Goal: Transaction & Acquisition: Purchase product/service

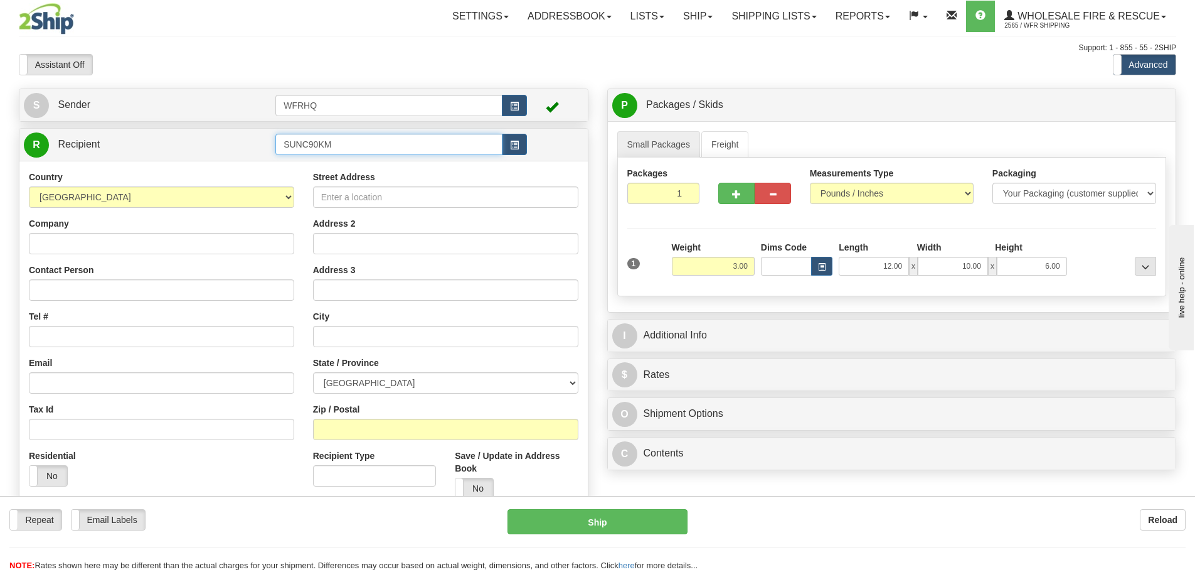
click at [344, 145] on input "SUNC90KM" at bounding box center [388, 144] width 227 height 21
drag, startPoint x: 347, startPoint y: 141, endPoint x: 186, endPoint y: 94, distance: 168.0
click at [199, 114] on div "S Sender WFRHQ" at bounding box center [303, 345] width 588 height 514
type input "R"
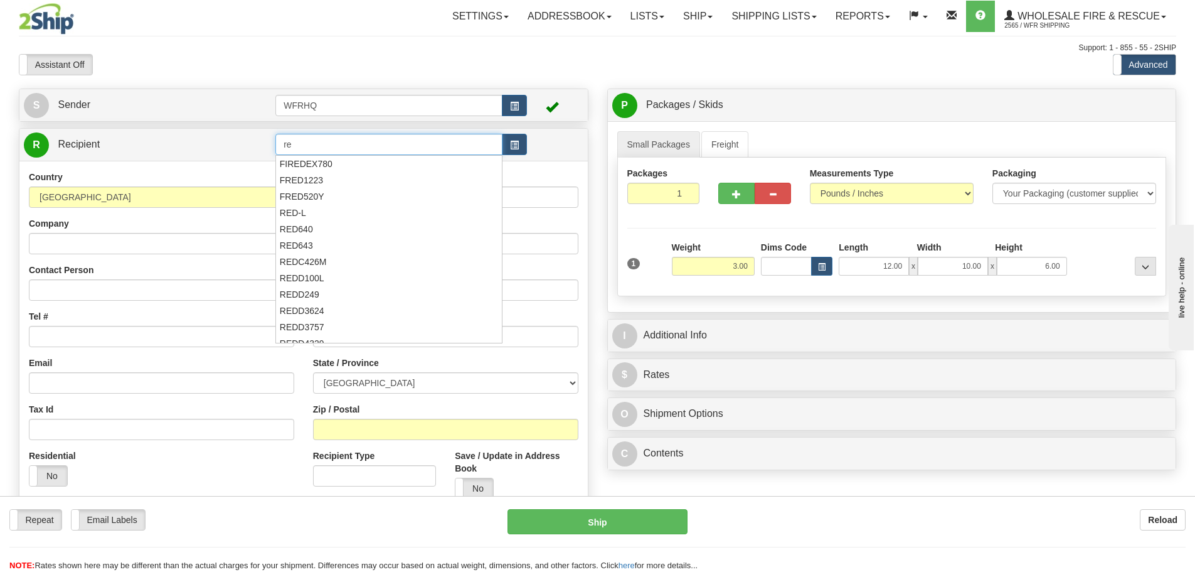
type input "r"
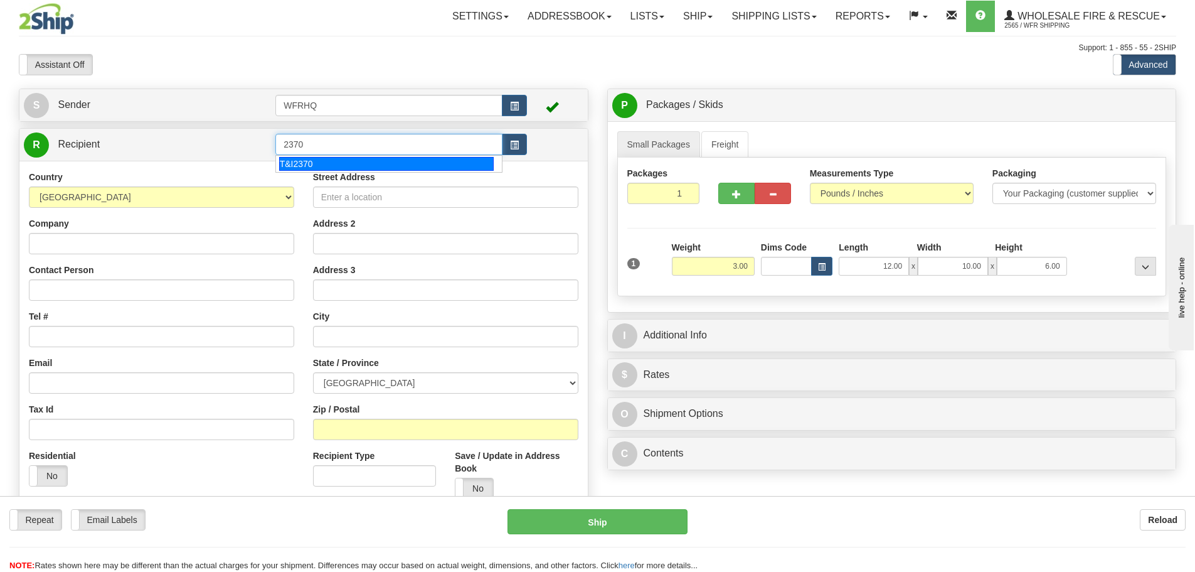
click at [321, 163] on div "T&I2370" at bounding box center [386, 164] width 215 height 14
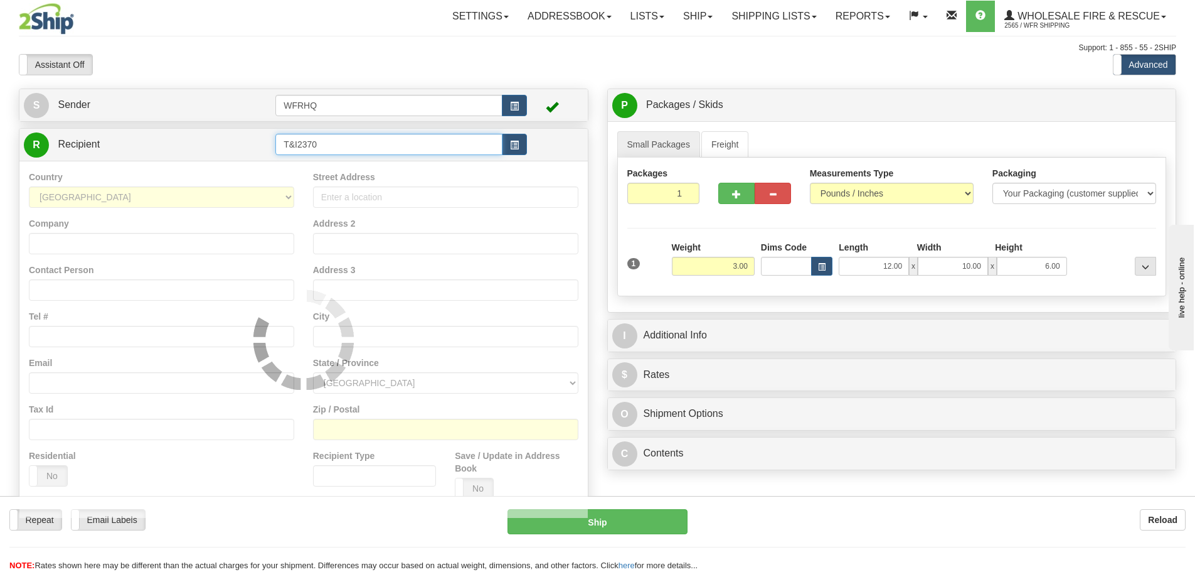
type input "T&I2370"
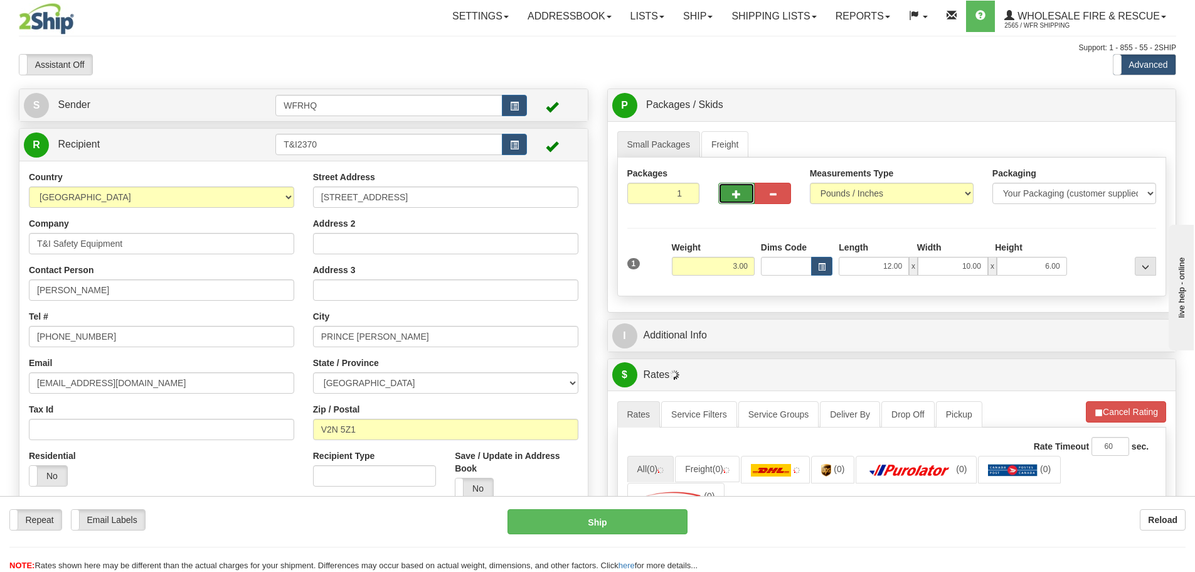
click at [738, 198] on span "button" at bounding box center [736, 194] width 9 height 8
radio input "true"
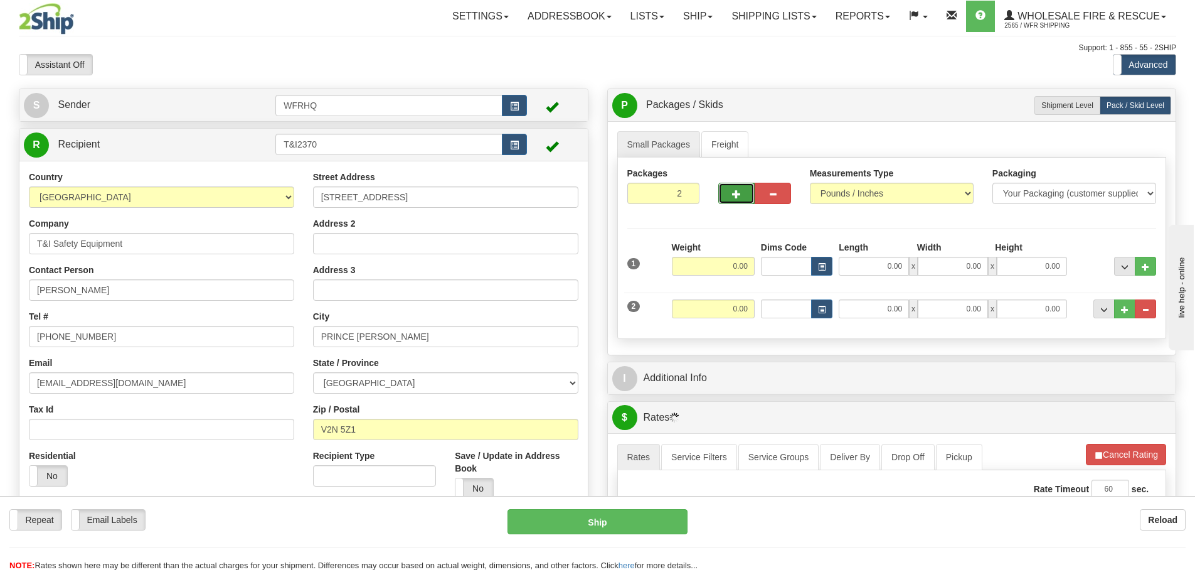
click at [739, 196] on span "button" at bounding box center [736, 194] width 9 height 8
type input "3"
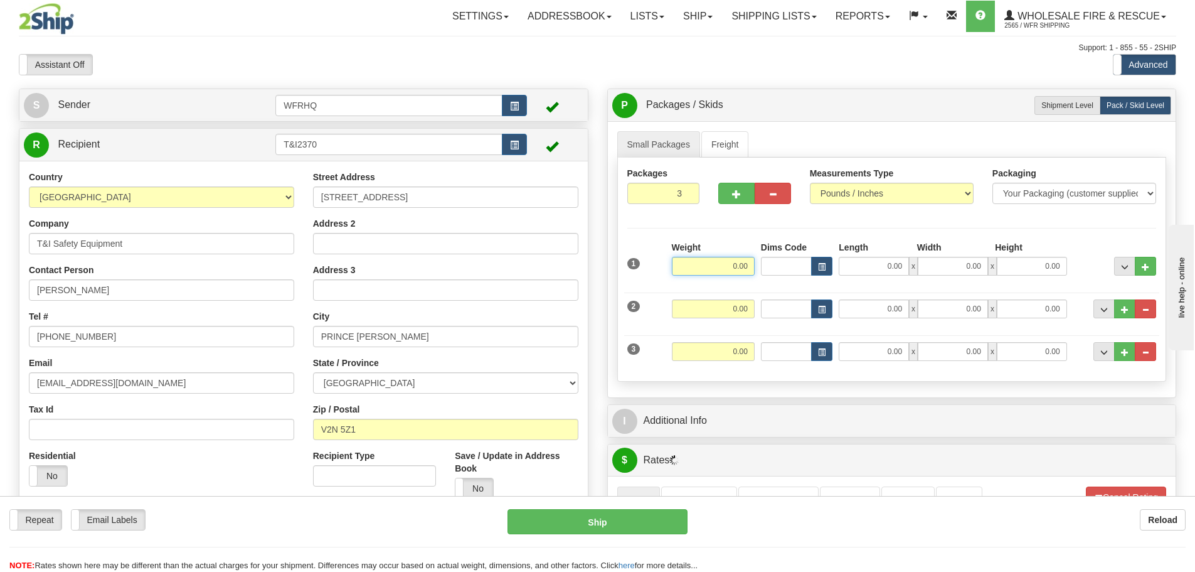
click at [740, 265] on input "0.00" at bounding box center [713, 266] width 83 height 19
type input "49.00"
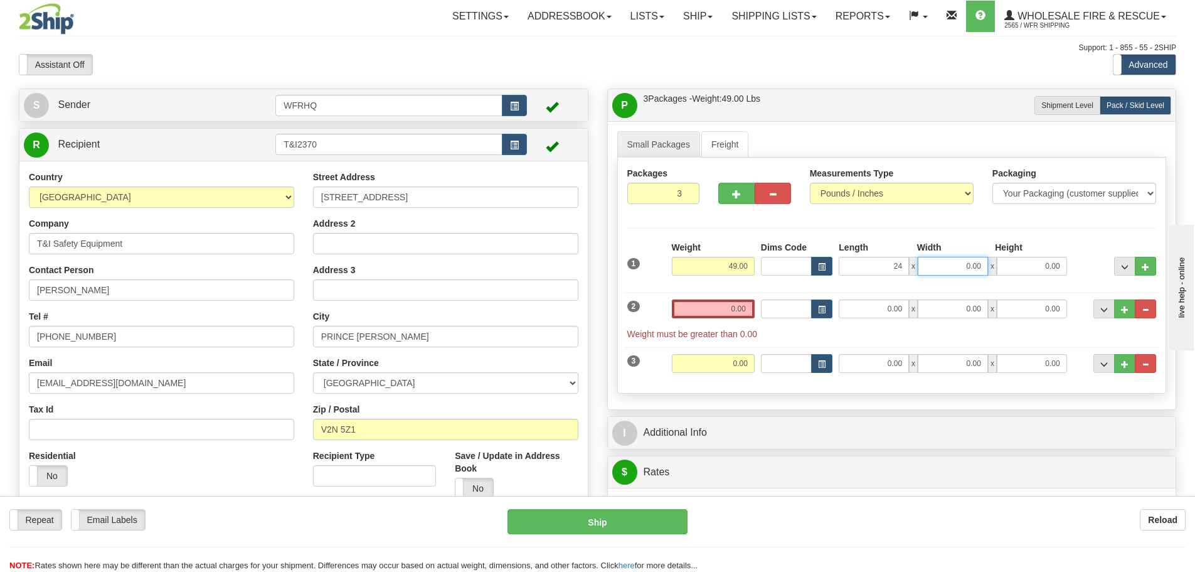
type input "24.00"
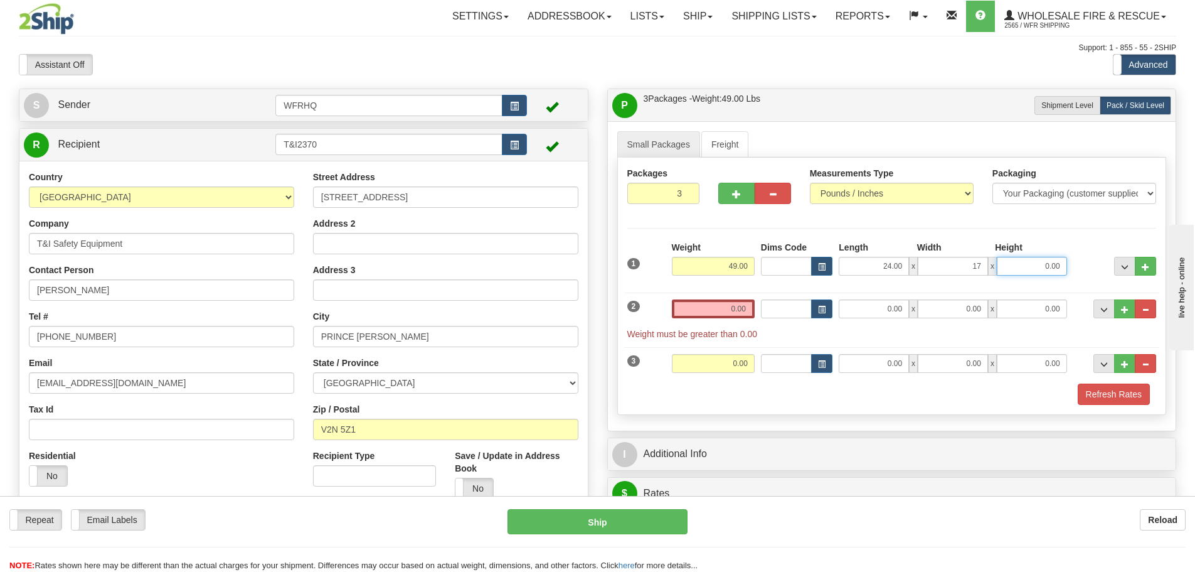
type input "17.00"
type input "13.00"
type input "5.00"
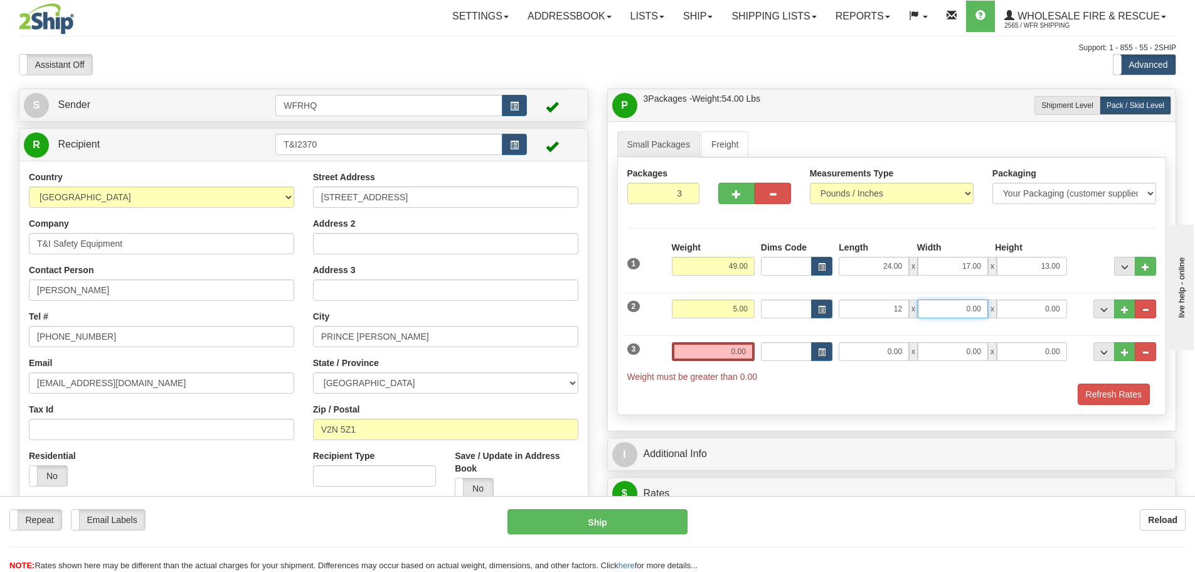
type input "12.00"
type input "9.00"
type input "7.00"
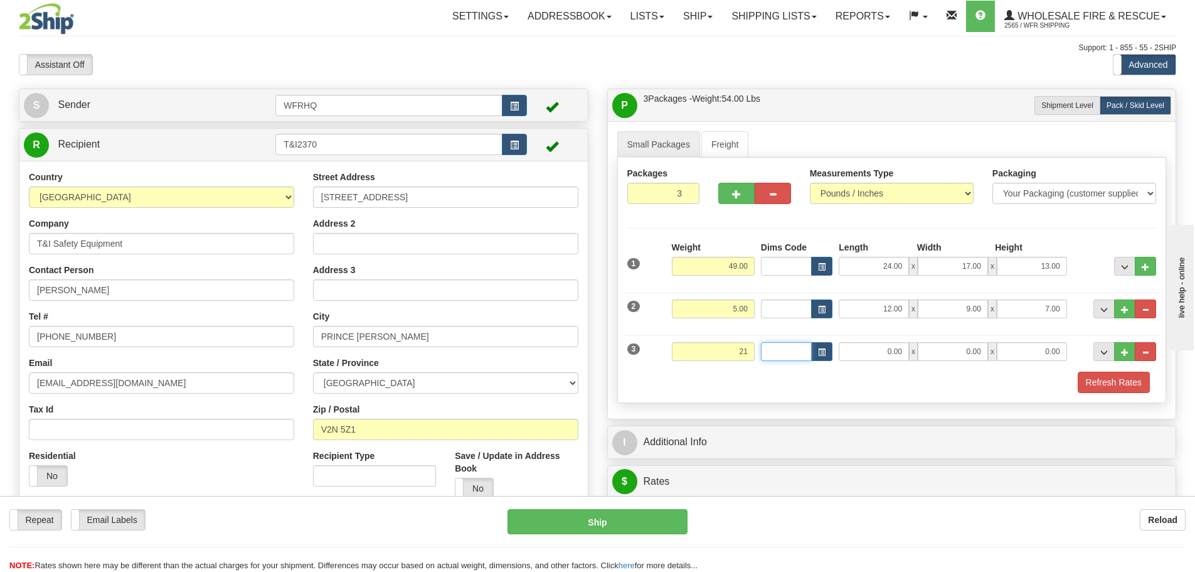
type input "21.00"
type input "55.00"
type input "10.00"
type input "7.00"
click at [1108, 386] on button "Refresh Rates" at bounding box center [1114, 381] width 72 height 21
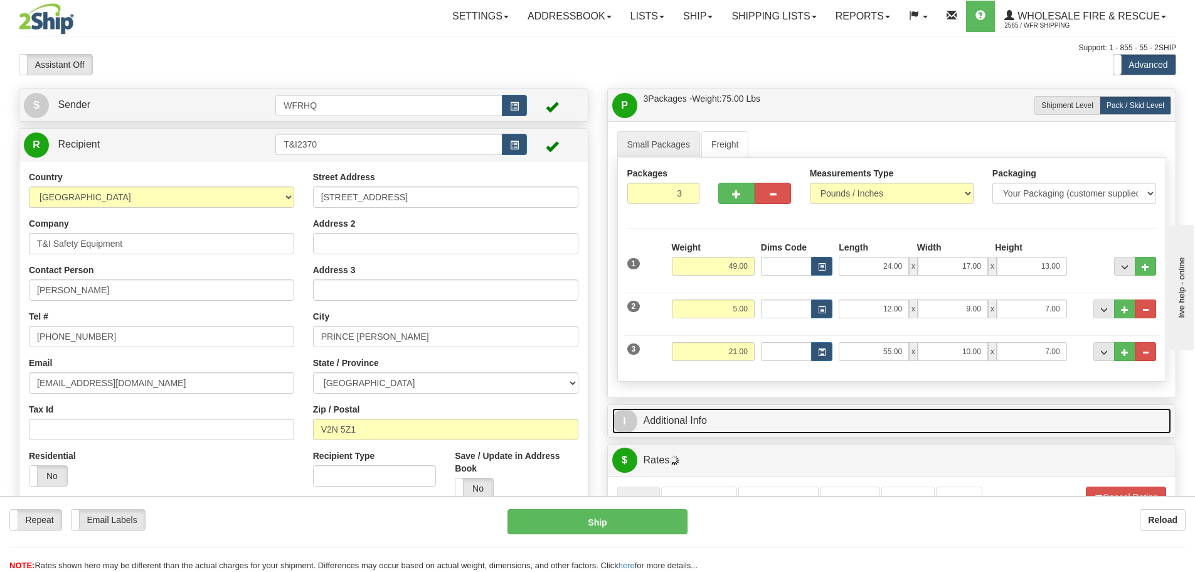
click at [812, 423] on link "I Additional Info" at bounding box center [892, 421] width 560 height 26
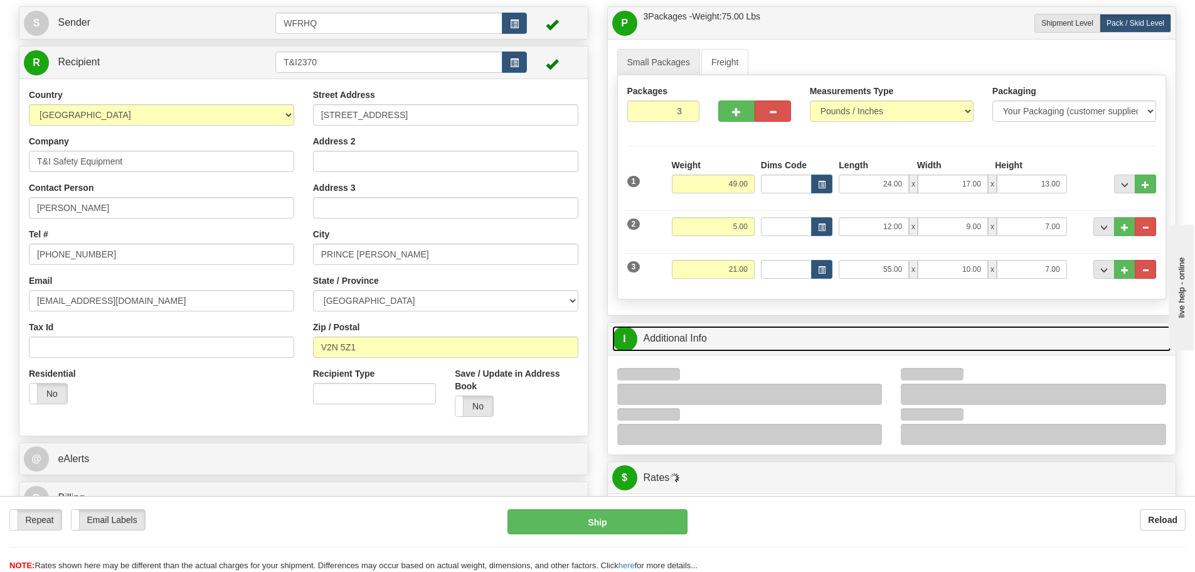
scroll to position [125, 0]
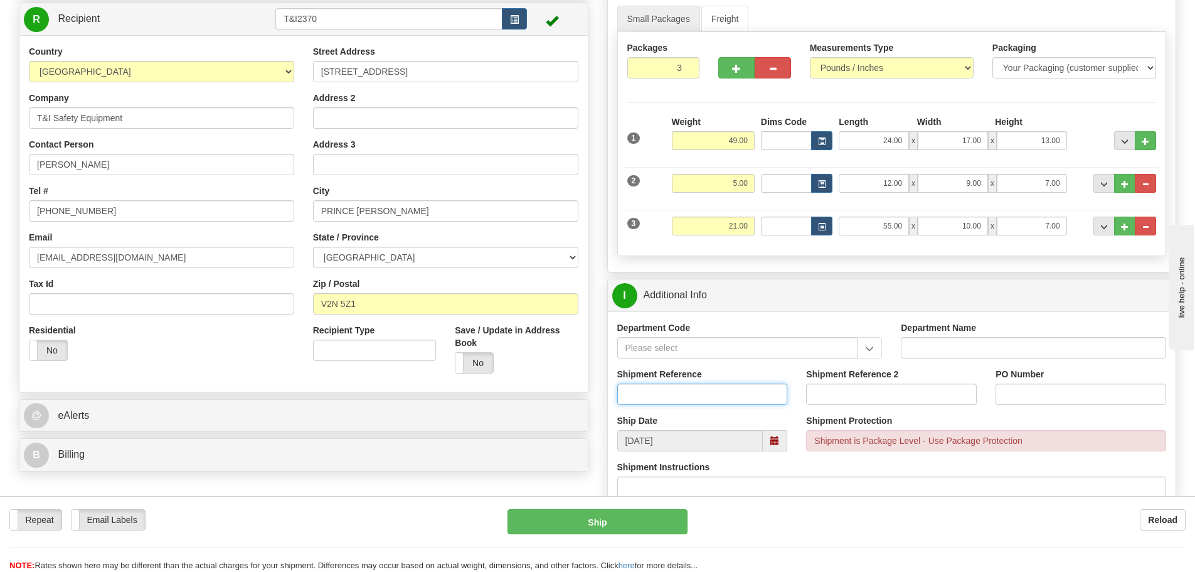
click at [646, 395] on input "Shipment Reference" at bounding box center [702, 393] width 171 height 21
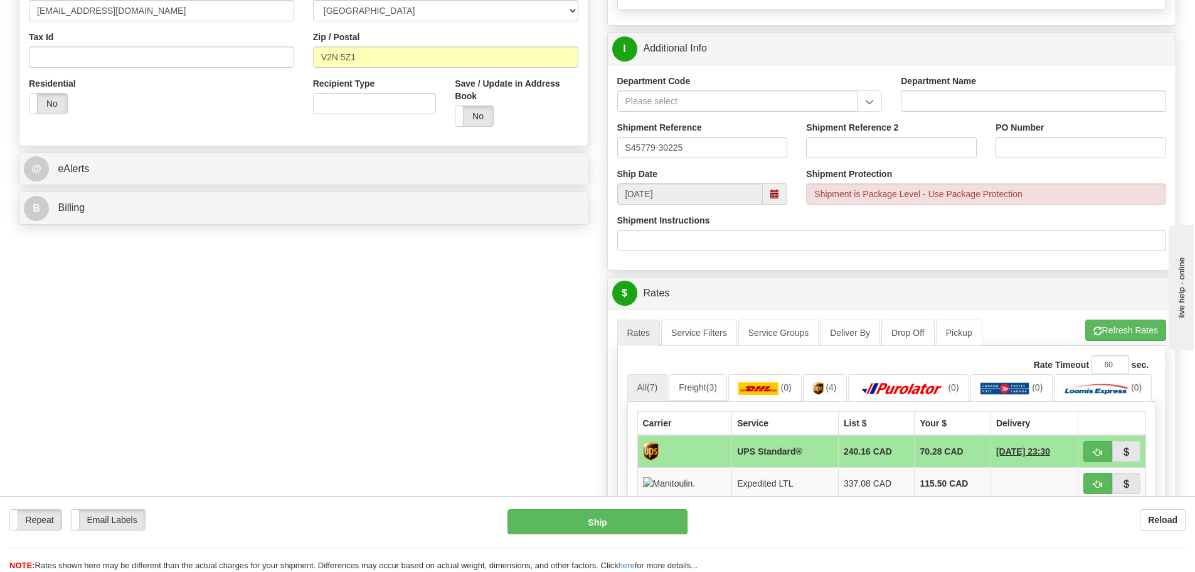
scroll to position [376, 0]
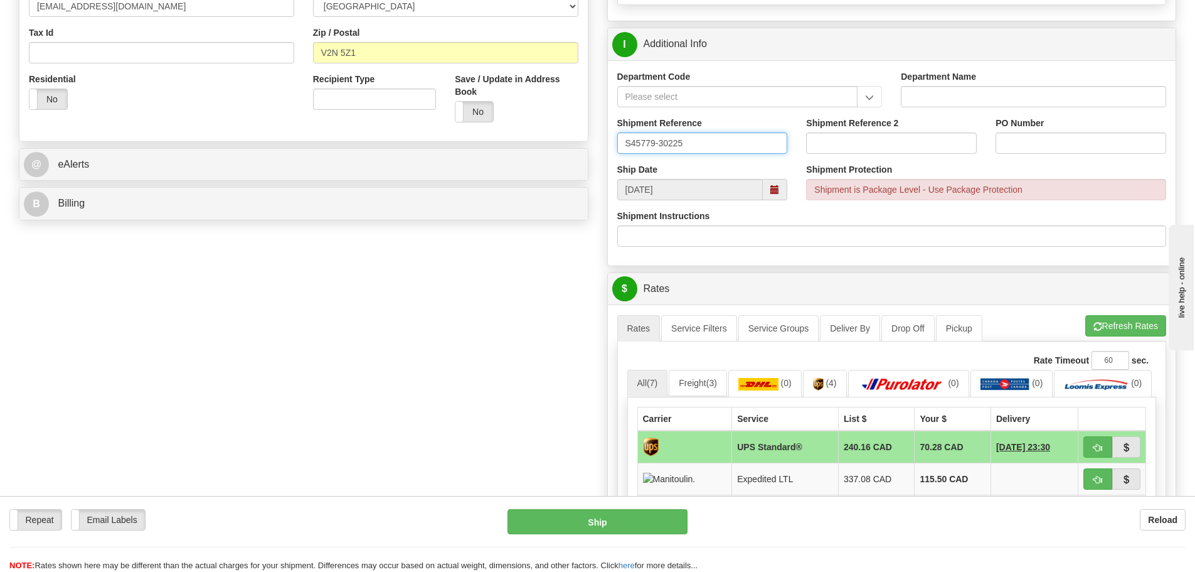
drag, startPoint x: 681, startPoint y: 144, endPoint x: 655, endPoint y: 146, distance: 25.8
click at [655, 146] on input "S45779-30225" at bounding box center [702, 142] width 171 height 21
click at [745, 144] on input "S45779,44559, 44395, 4575945912" at bounding box center [702, 142] width 171 height 21
click at [741, 145] on input "S45779,44559, 44395, 4575945912" at bounding box center [702, 142] width 171 height 21
type input "S45779,44559, 44395, 45759,45912"
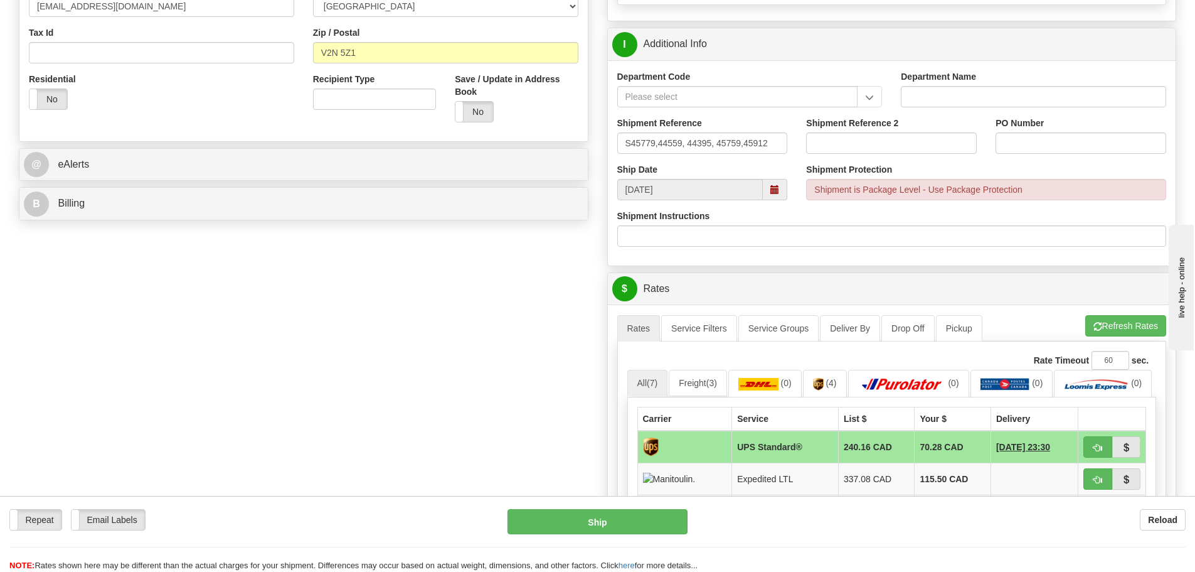
drag, startPoint x: 444, startPoint y: 330, endPoint x: 496, endPoint y: 319, distance: 53.2
click at [445, 328] on div "S Sender WFRHQ" at bounding box center [597, 267] width 1176 height 1110
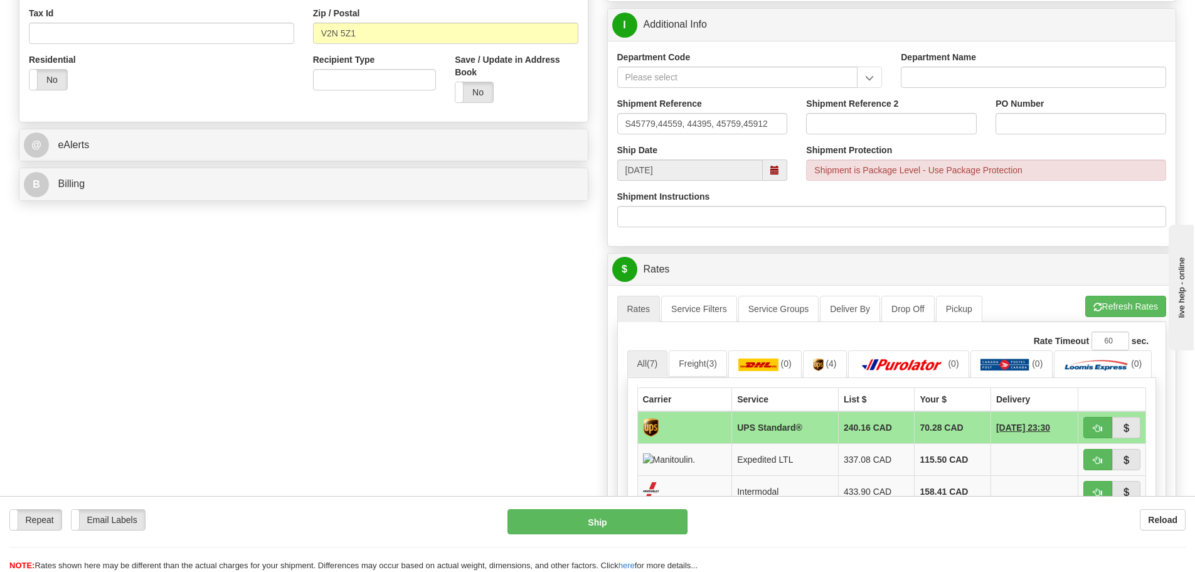
scroll to position [251, 0]
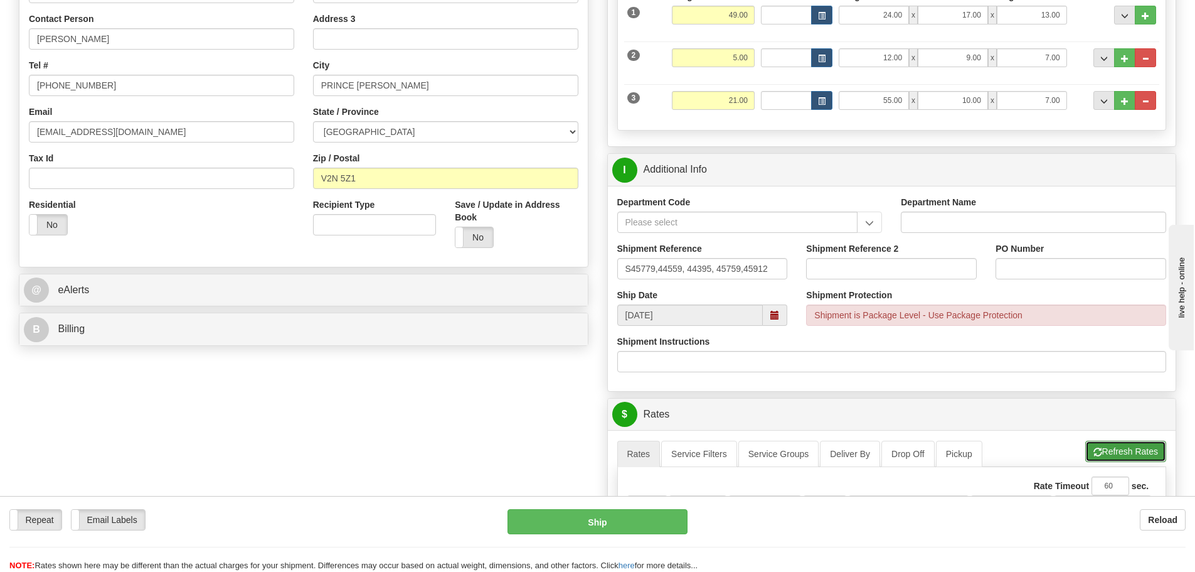
drag, startPoint x: 1097, startPoint y: 444, endPoint x: 1070, endPoint y: 419, distance: 36.8
click at [1097, 444] on button "Refresh Rates" at bounding box center [1125, 450] width 81 height 21
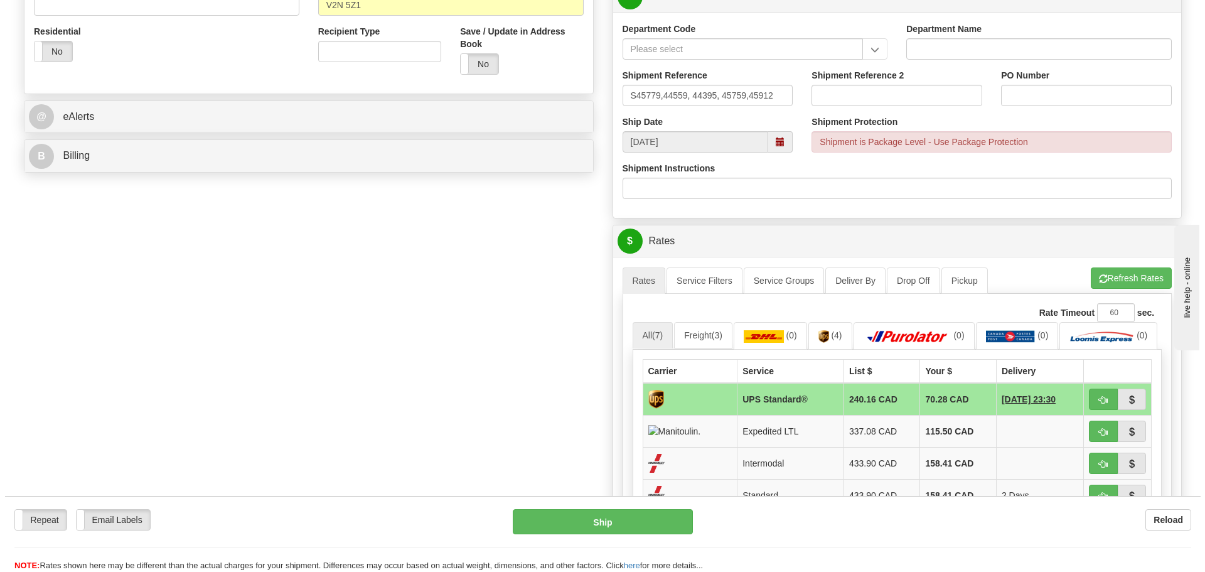
scroll to position [502, 0]
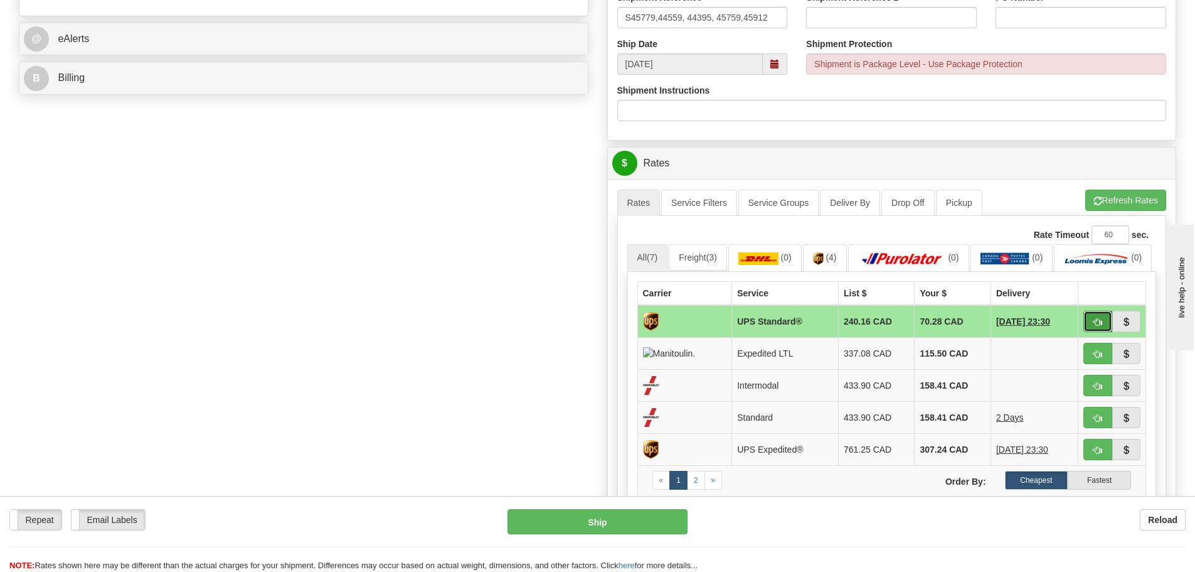
click at [1097, 326] on span "button" at bounding box center [1097, 322] width 9 height 8
type input "11"
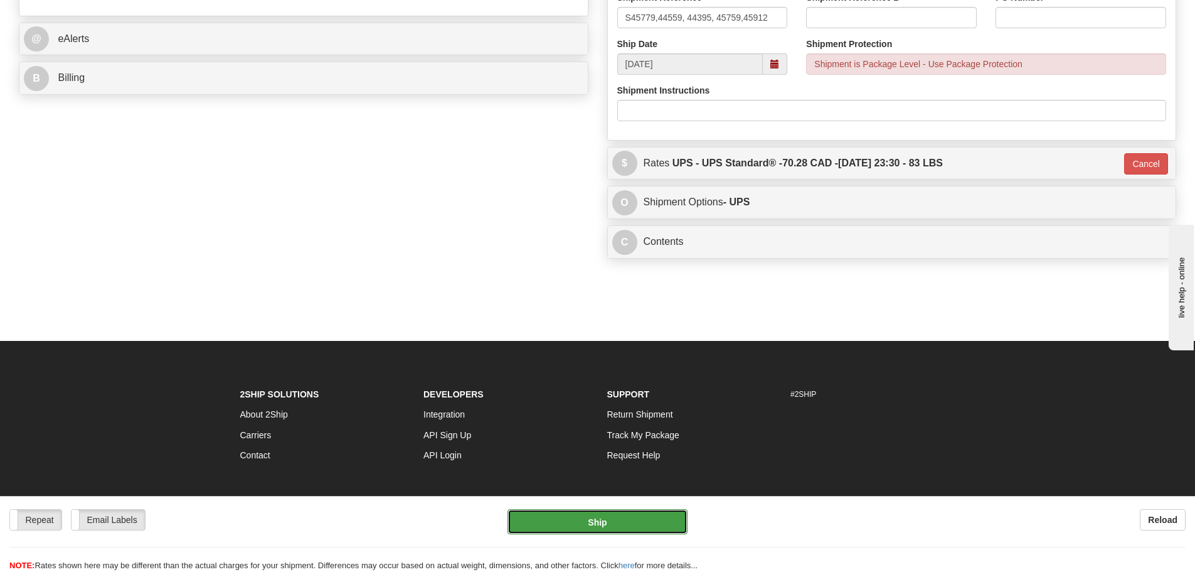
click at [602, 522] on button "Ship" at bounding box center [598, 521] width 180 height 25
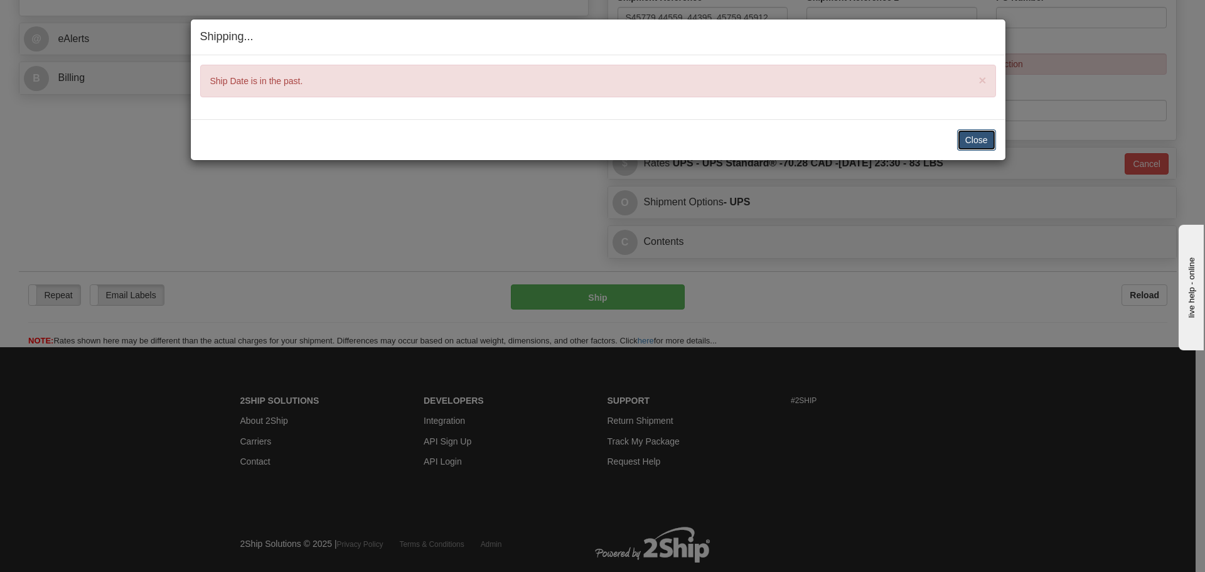
click at [986, 148] on button "Close" at bounding box center [976, 139] width 39 height 21
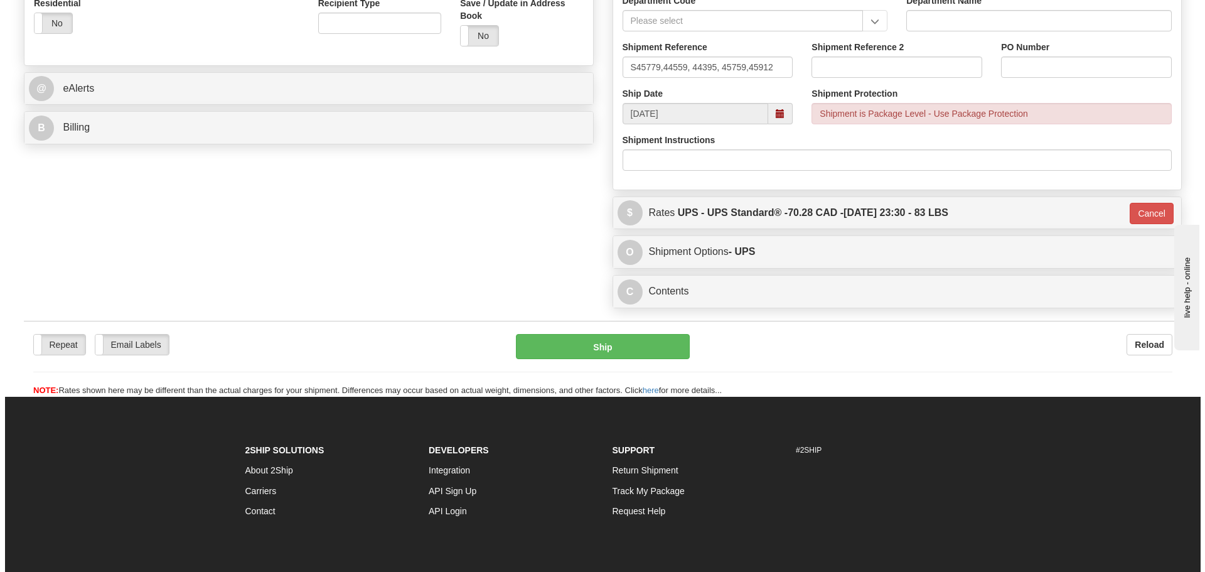
scroll to position [376, 0]
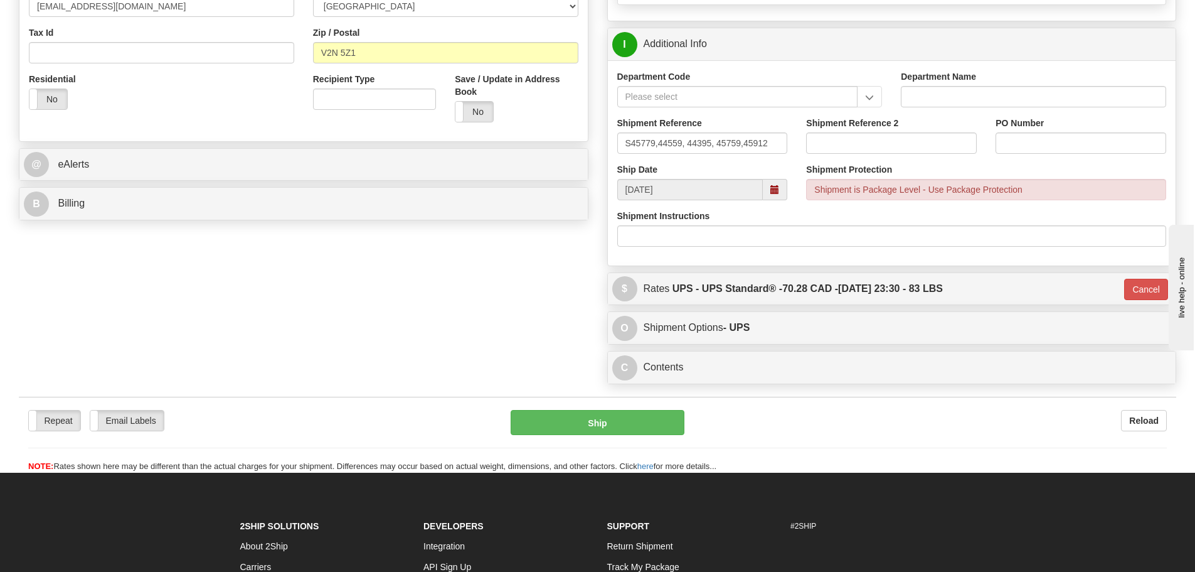
click at [777, 181] on span at bounding box center [775, 189] width 24 height 21
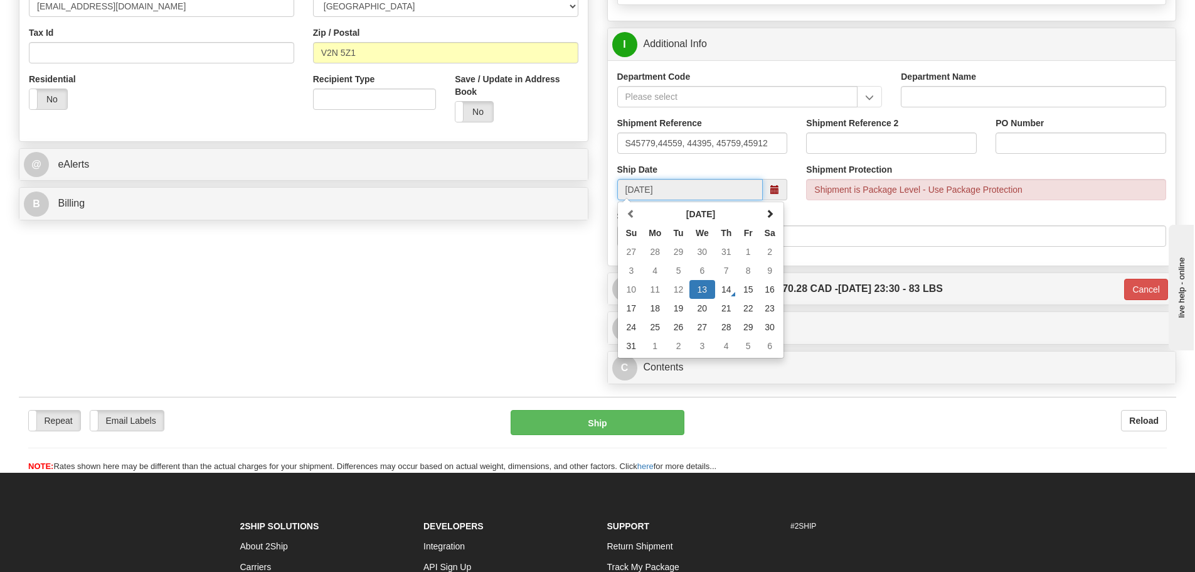
click at [730, 294] on td "14" at bounding box center [726, 289] width 23 height 19
type input "[DATE]"
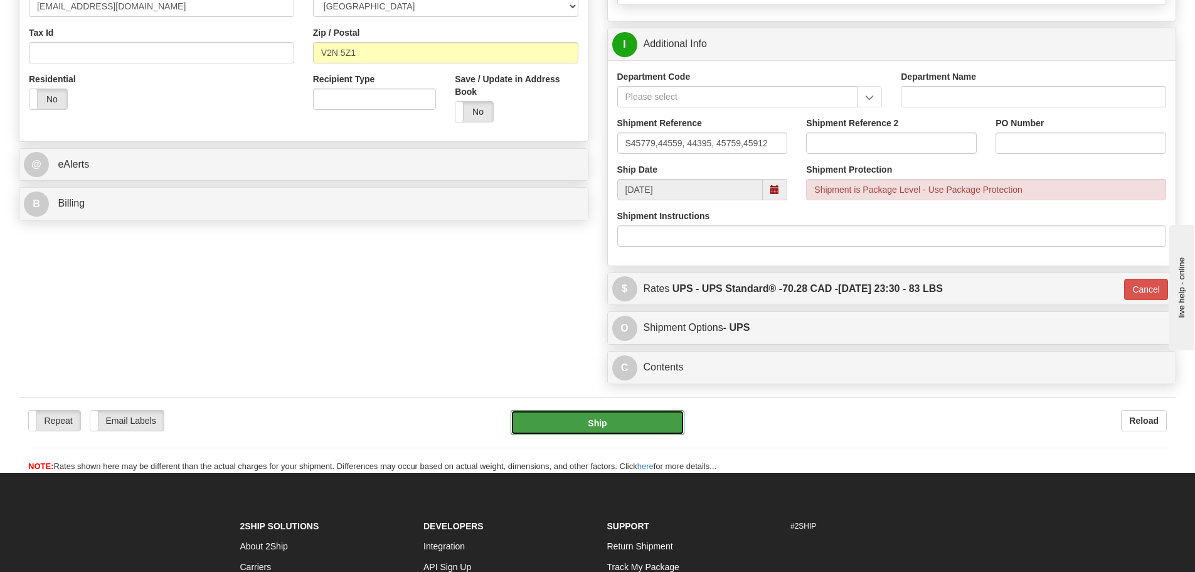
click at [605, 427] on button "Ship" at bounding box center [598, 422] width 174 height 25
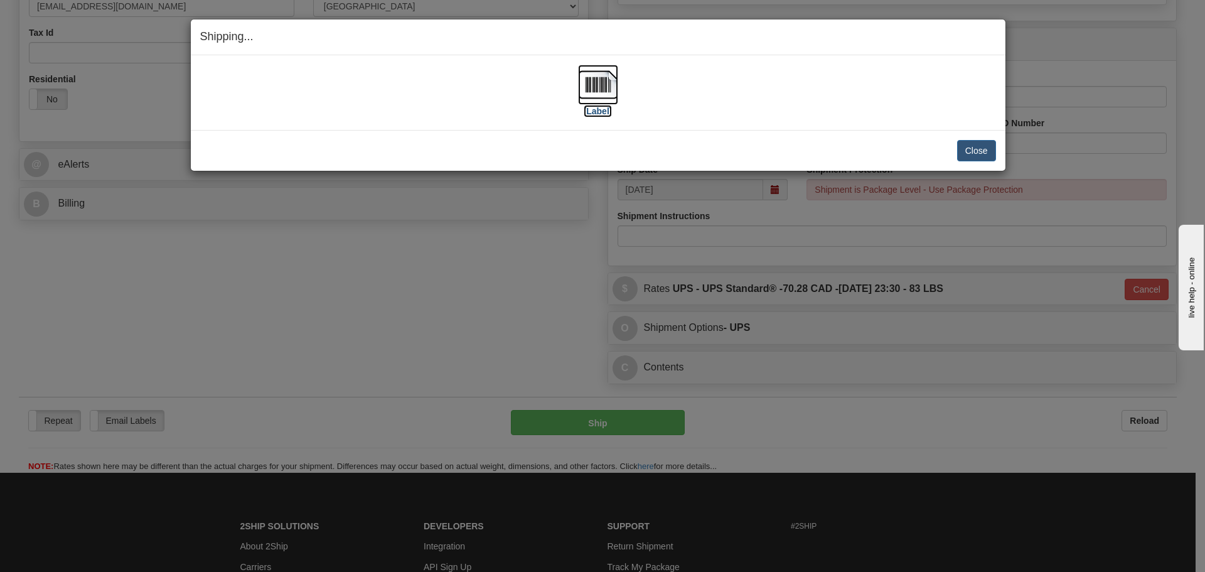
click at [612, 93] on img at bounding box center [598, 85] width 40 height 40
click at [978, 152] on button "Close" at bounding box center [976, 150] width 39 height 21
